Goal: Browse casually

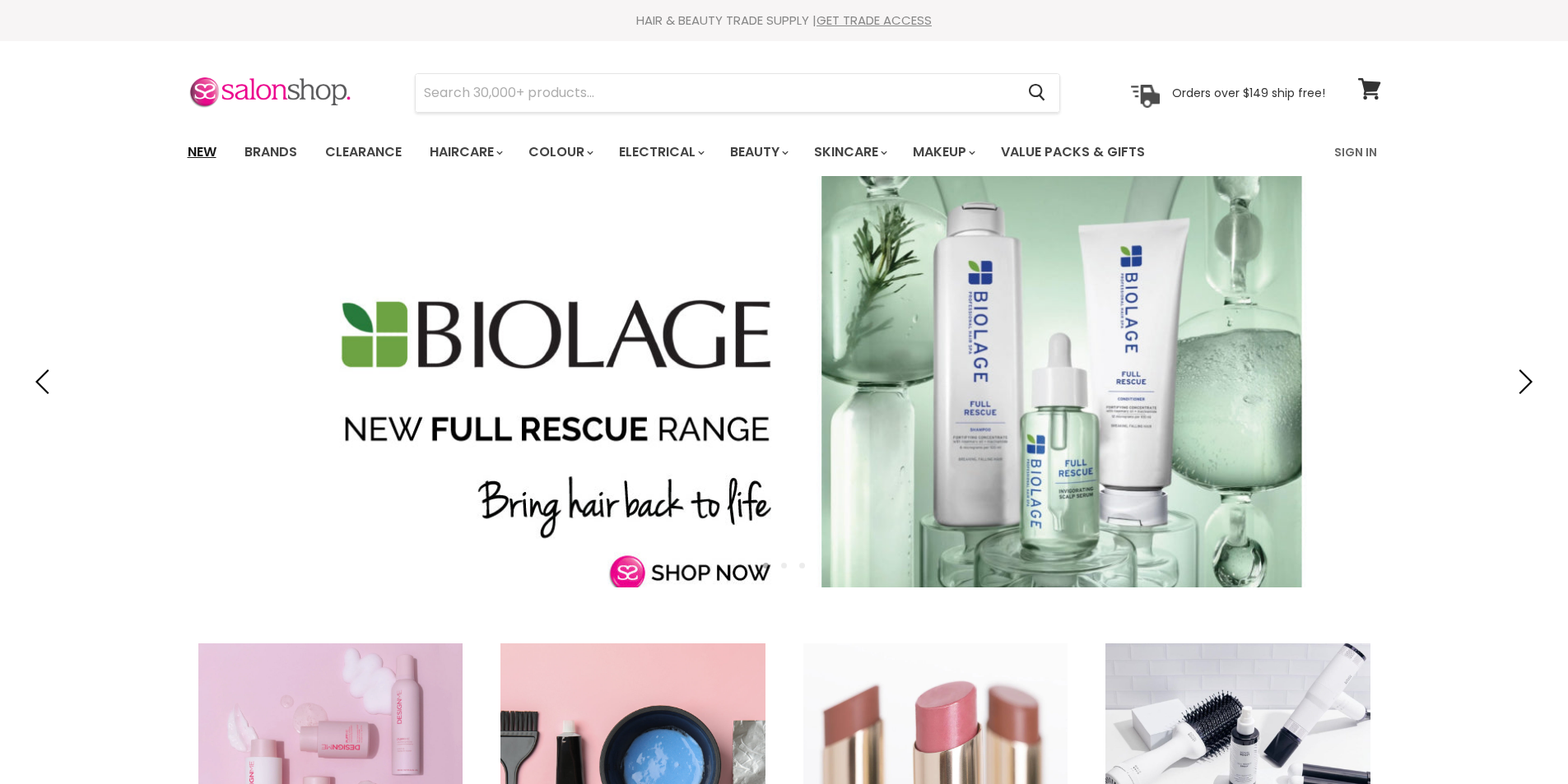
click at [189, 150] on link "New" at bounding box center [202, 152] width 53 height 35
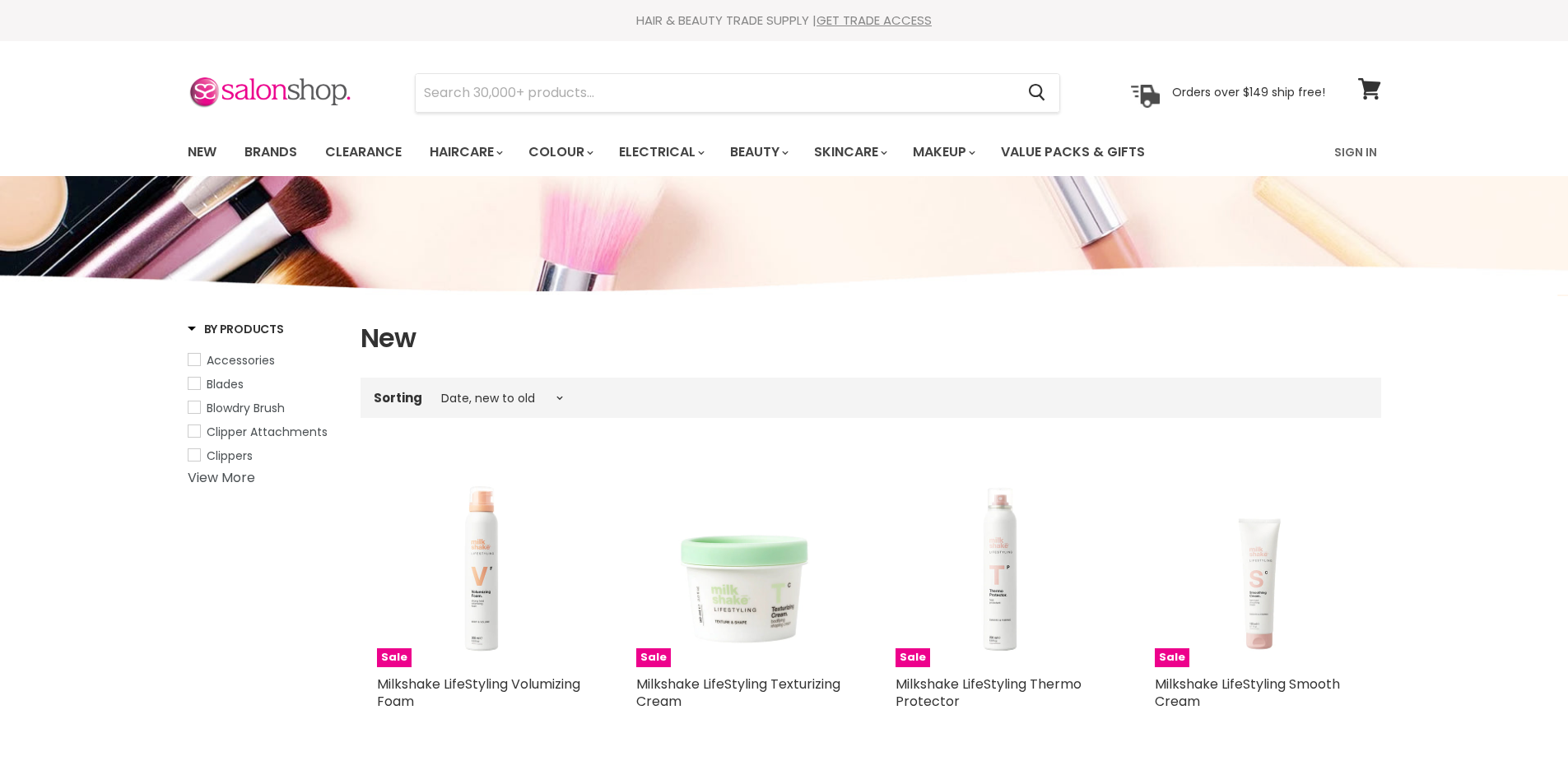
select select "created-descending"
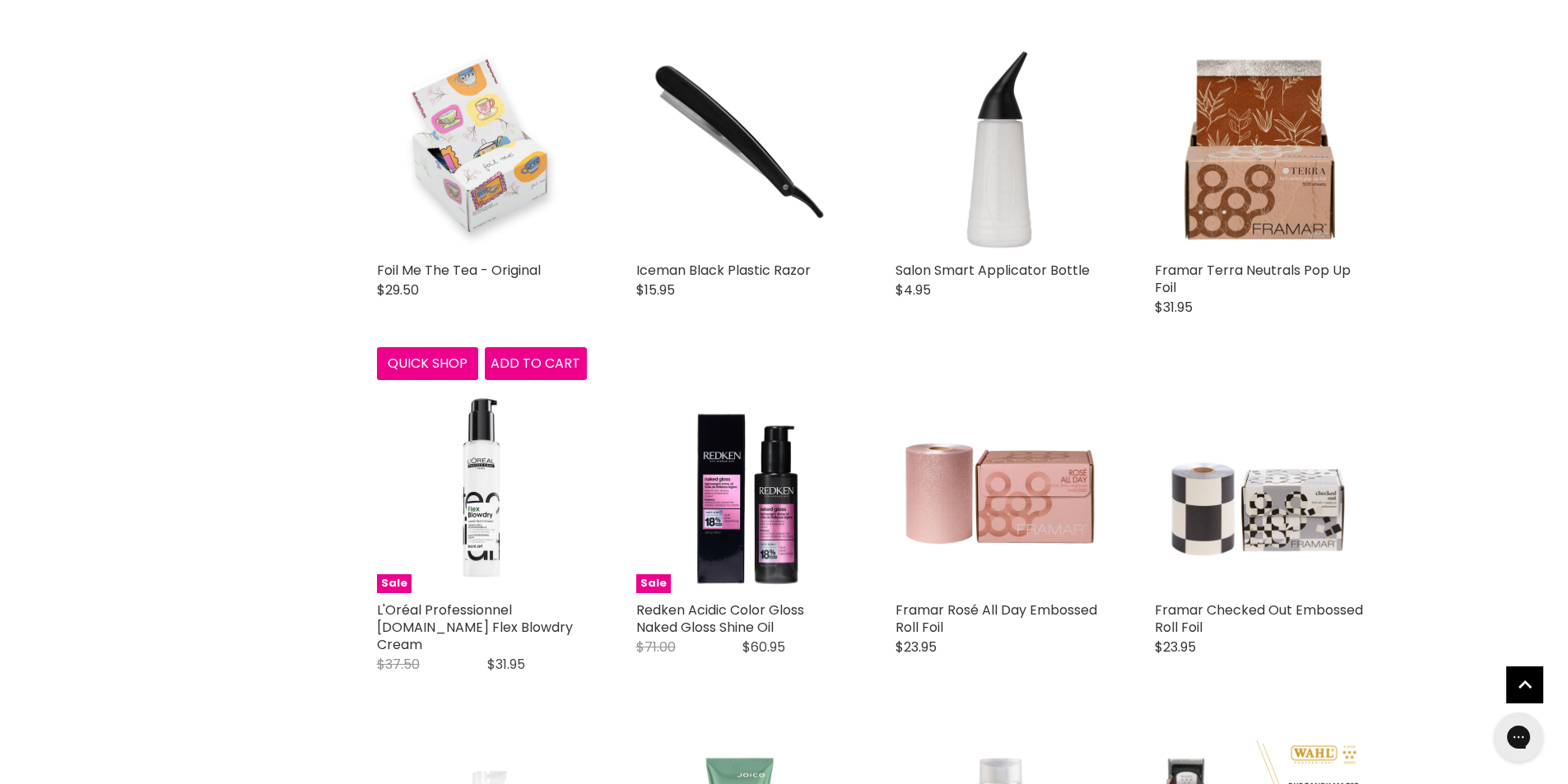
scroll to position [2469, 0]
